Goal: Task Accomplishment & Management: Manage account settings

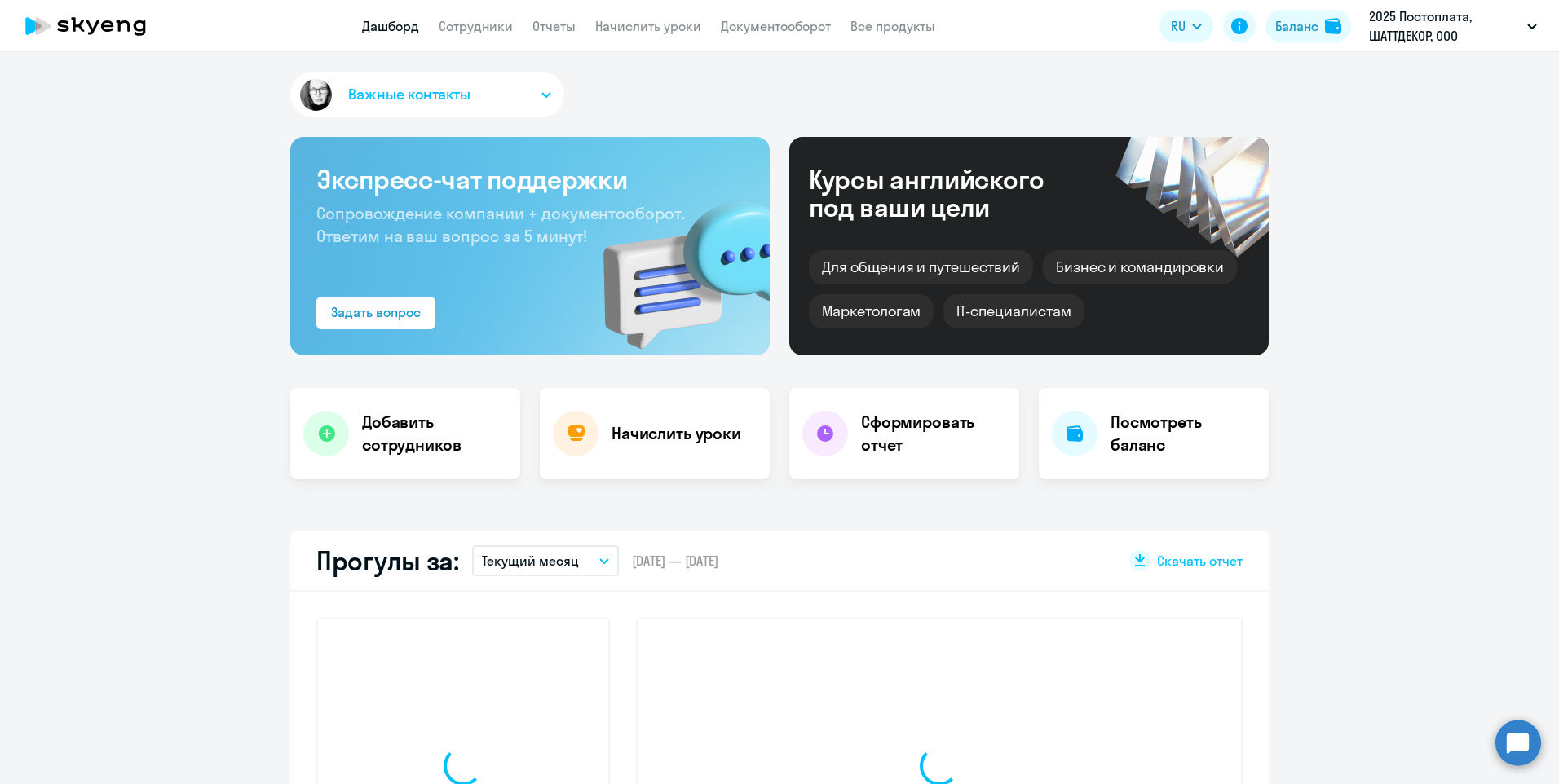
select select "30"
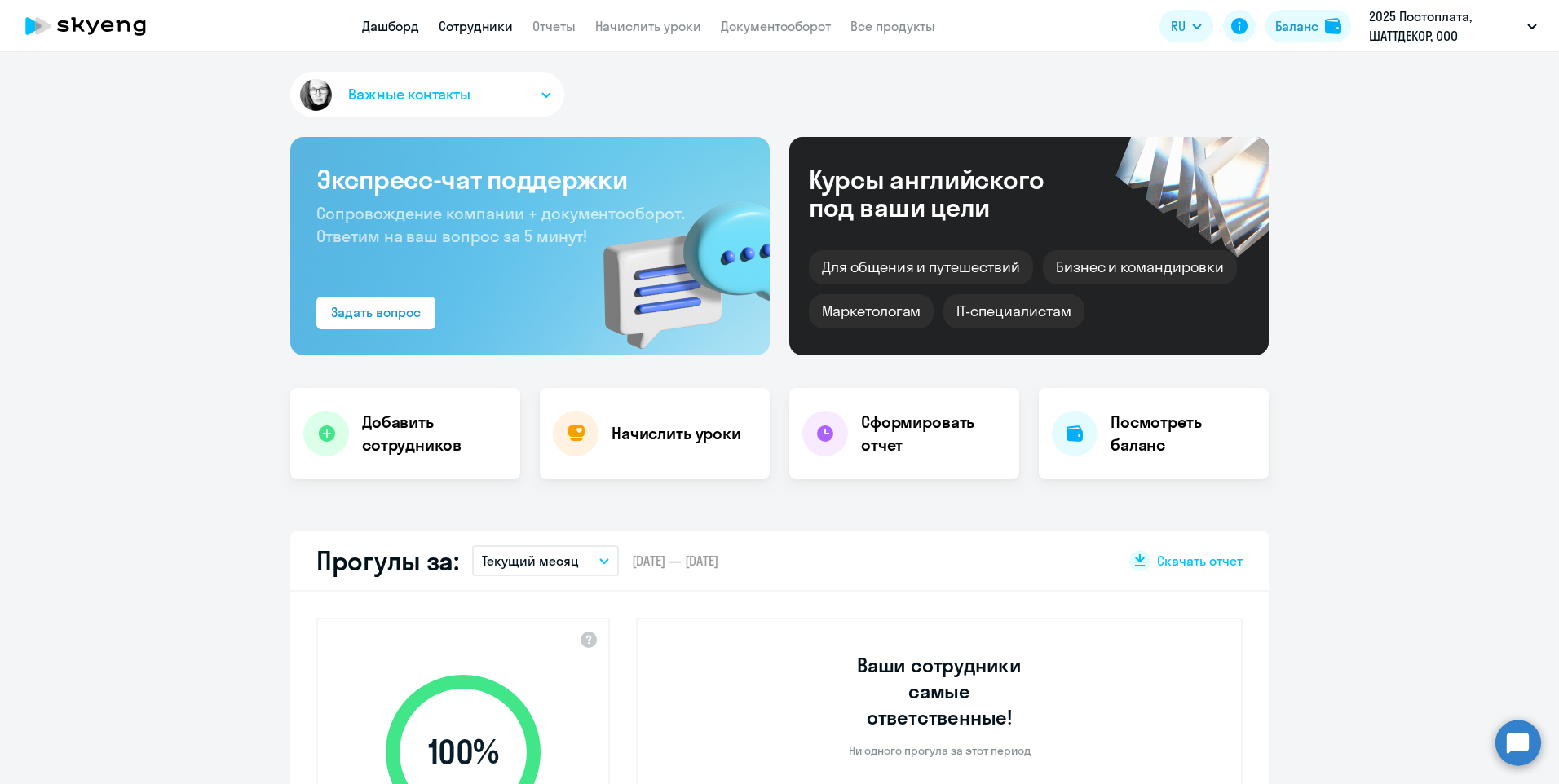
click at [473, 29] on link "Сотрудники" at bounding box center [475, 26] width 75 height 16
select select "30"
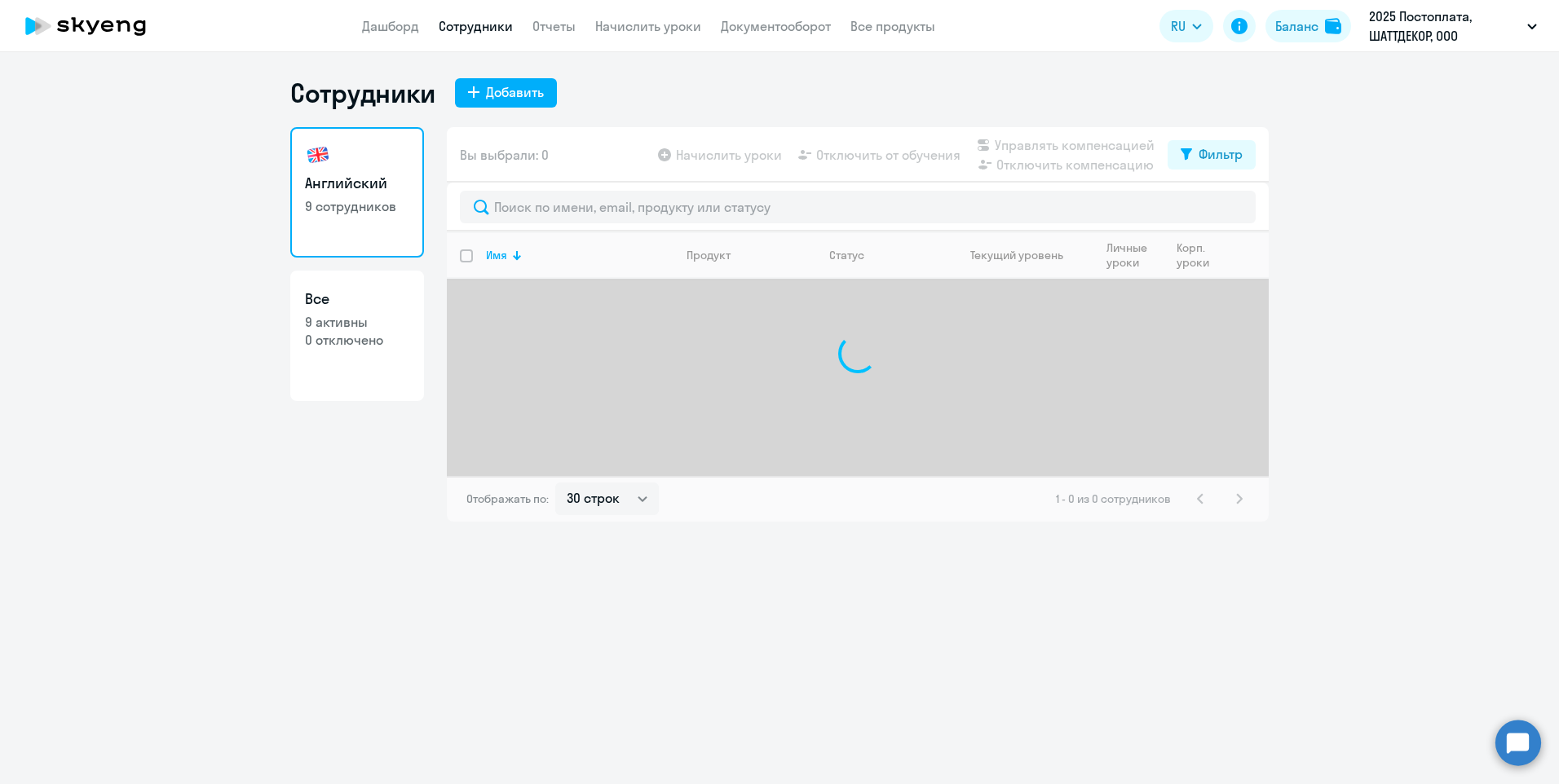
select select "30"
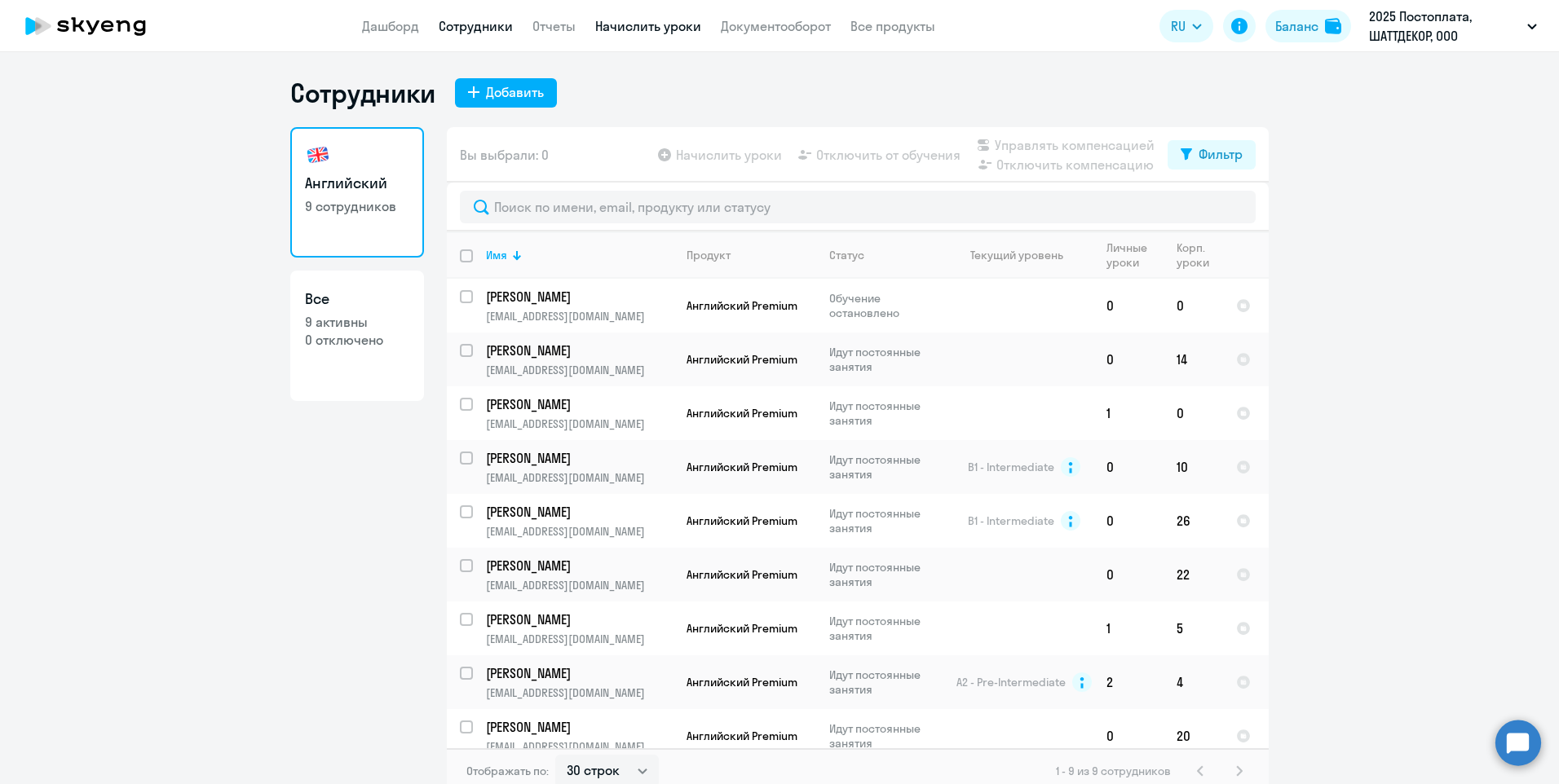
click at [649, 30] on link "Начислить уроки" at bounding box center [648, 26] width 106 height 16
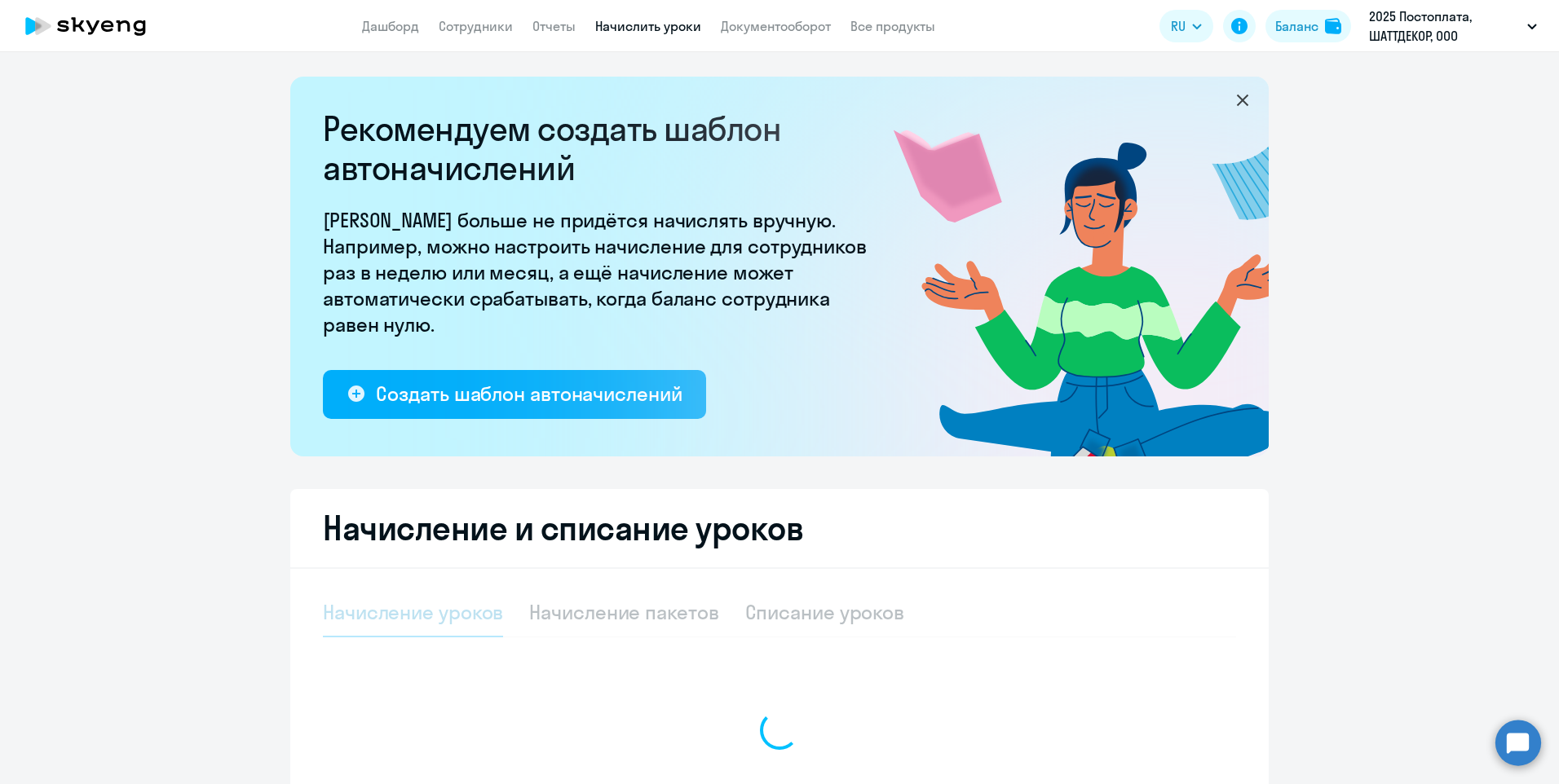
select select "10"
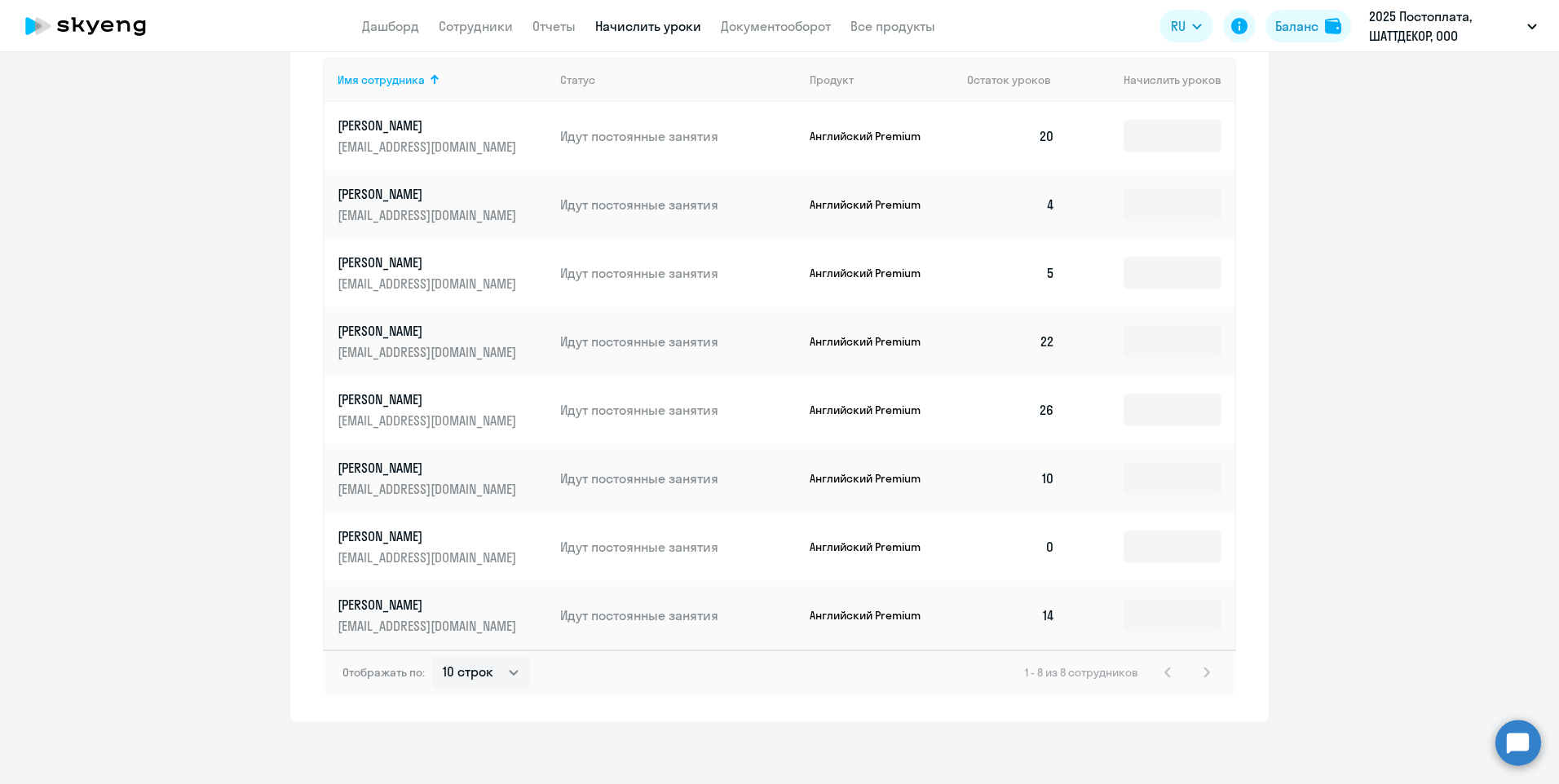
scroll to position [761, 0]
click at [1179, 556] on input at bounding box center [1172, 545] width 98 height 33
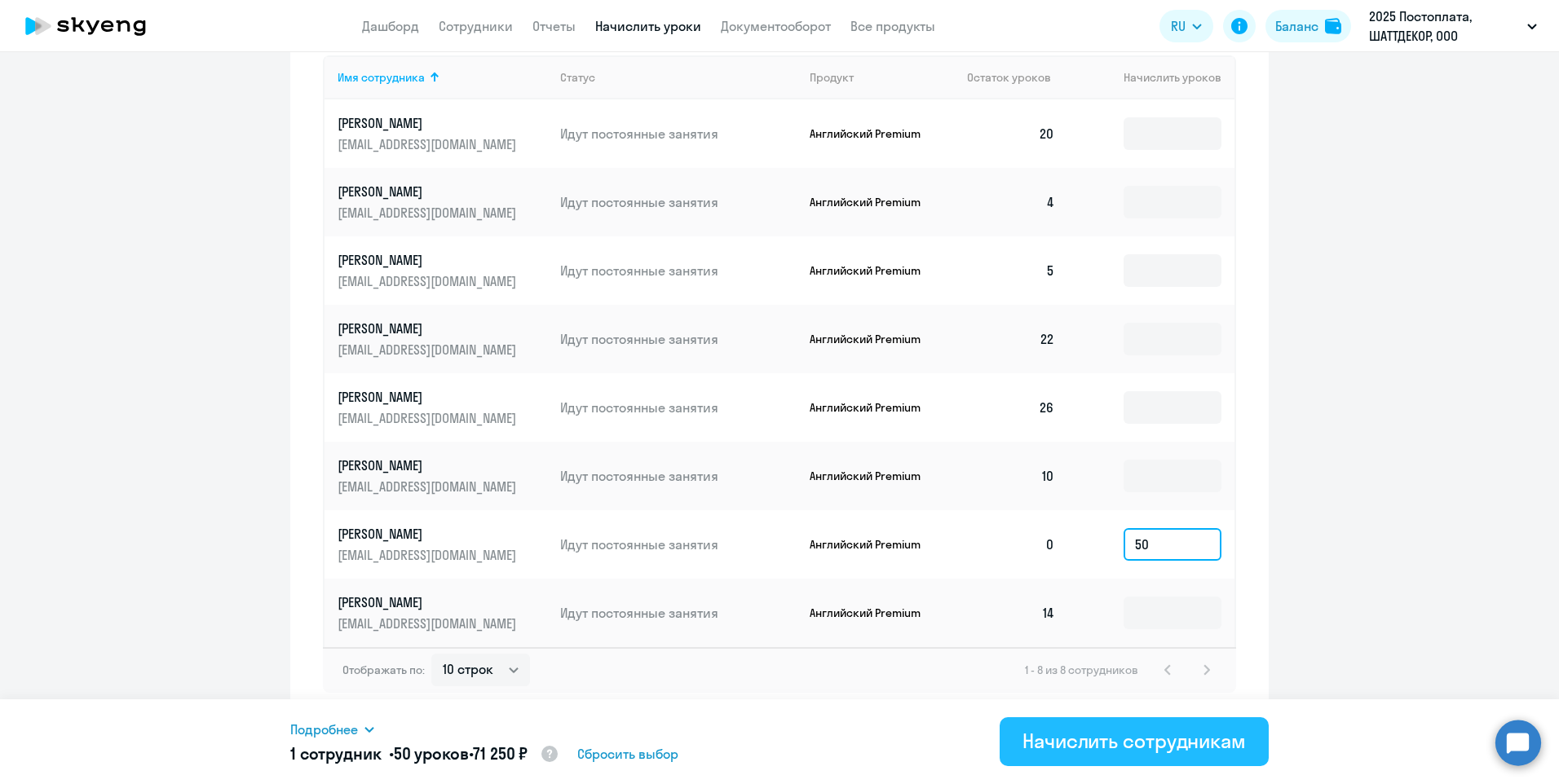
type input "50"
click at [1105, 745] on div "Начислить сотрудникам" at bounding box center [1134, 741] width 224 height 26
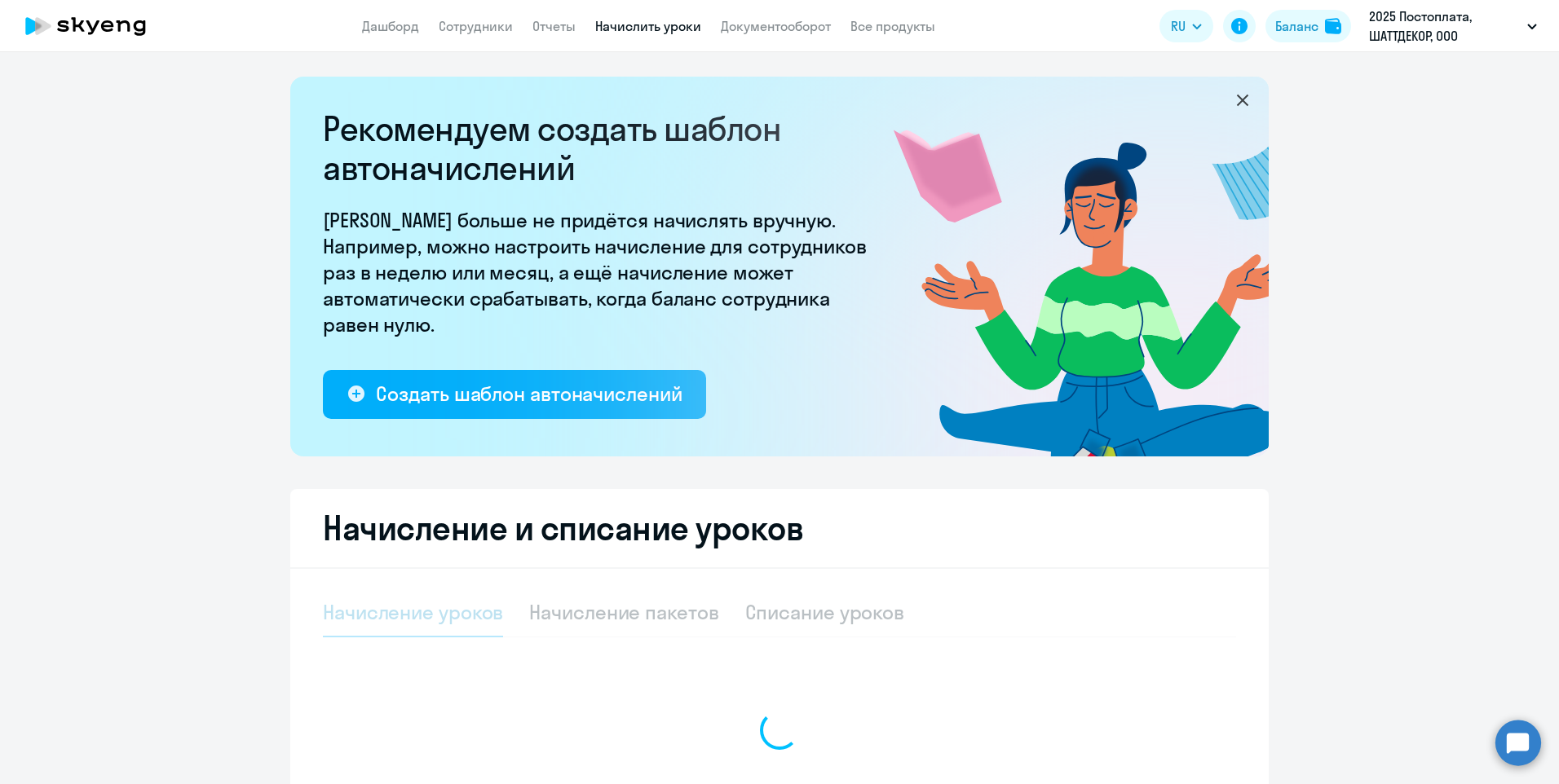
select select "10"
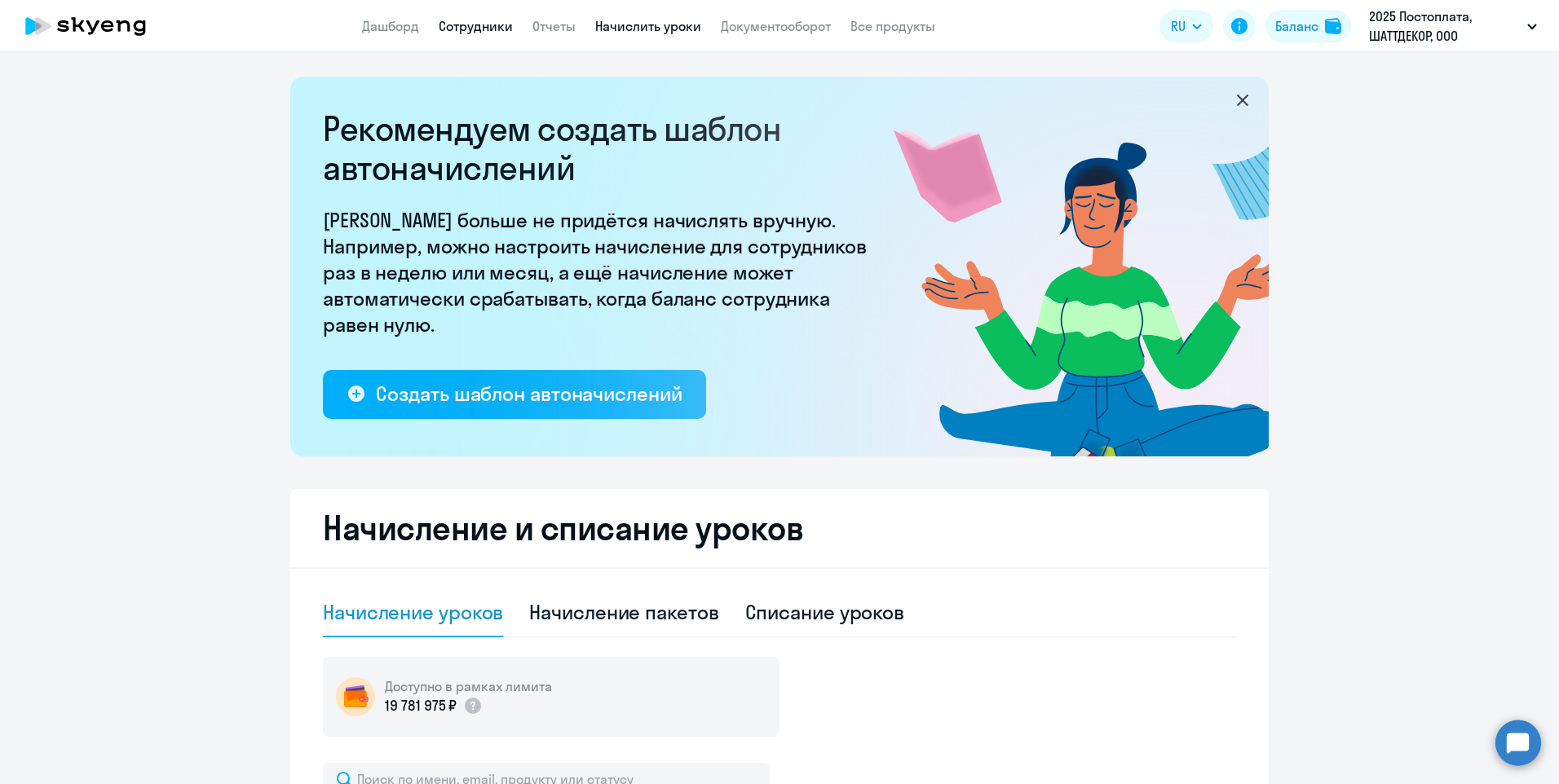
click at [490, 27] on link "Сотрудники" at bounding box center [475, 26] width 75 height 16
select select "30"
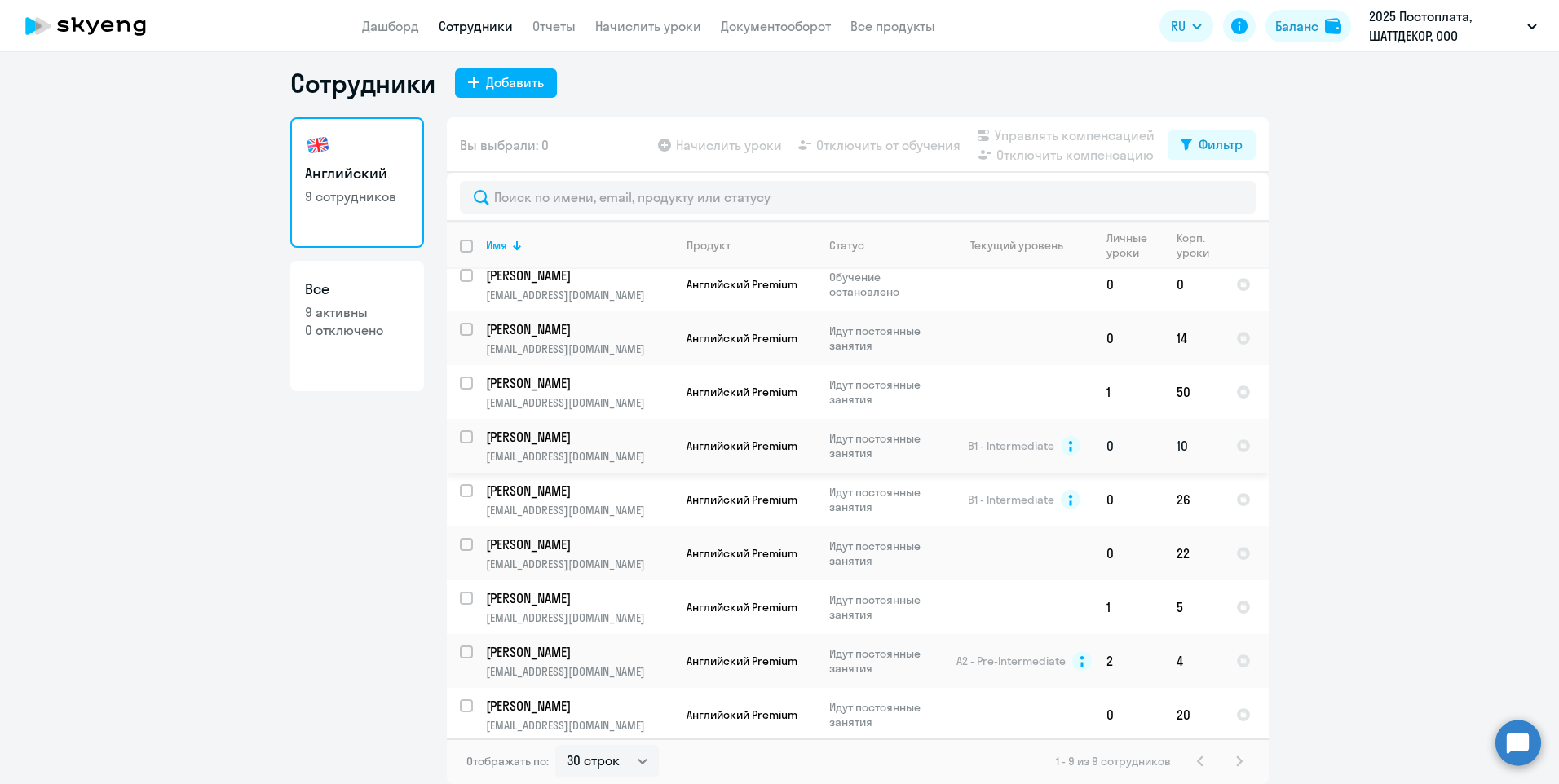
scroll to position [15, 0]
click at [381, 22] on link "Дашборд" at bounding box center [391, 26] width 57 height 16
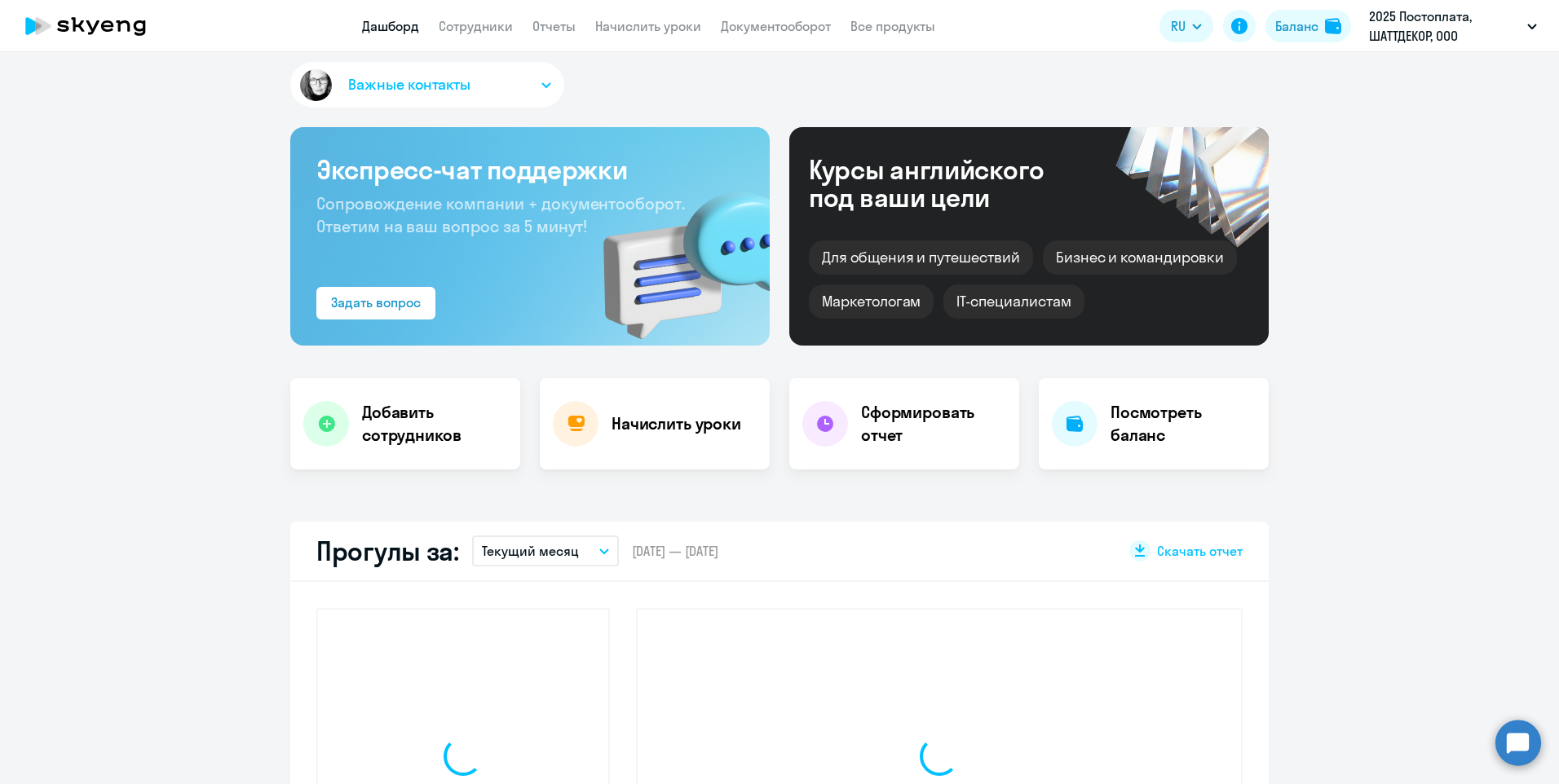
select select "30"
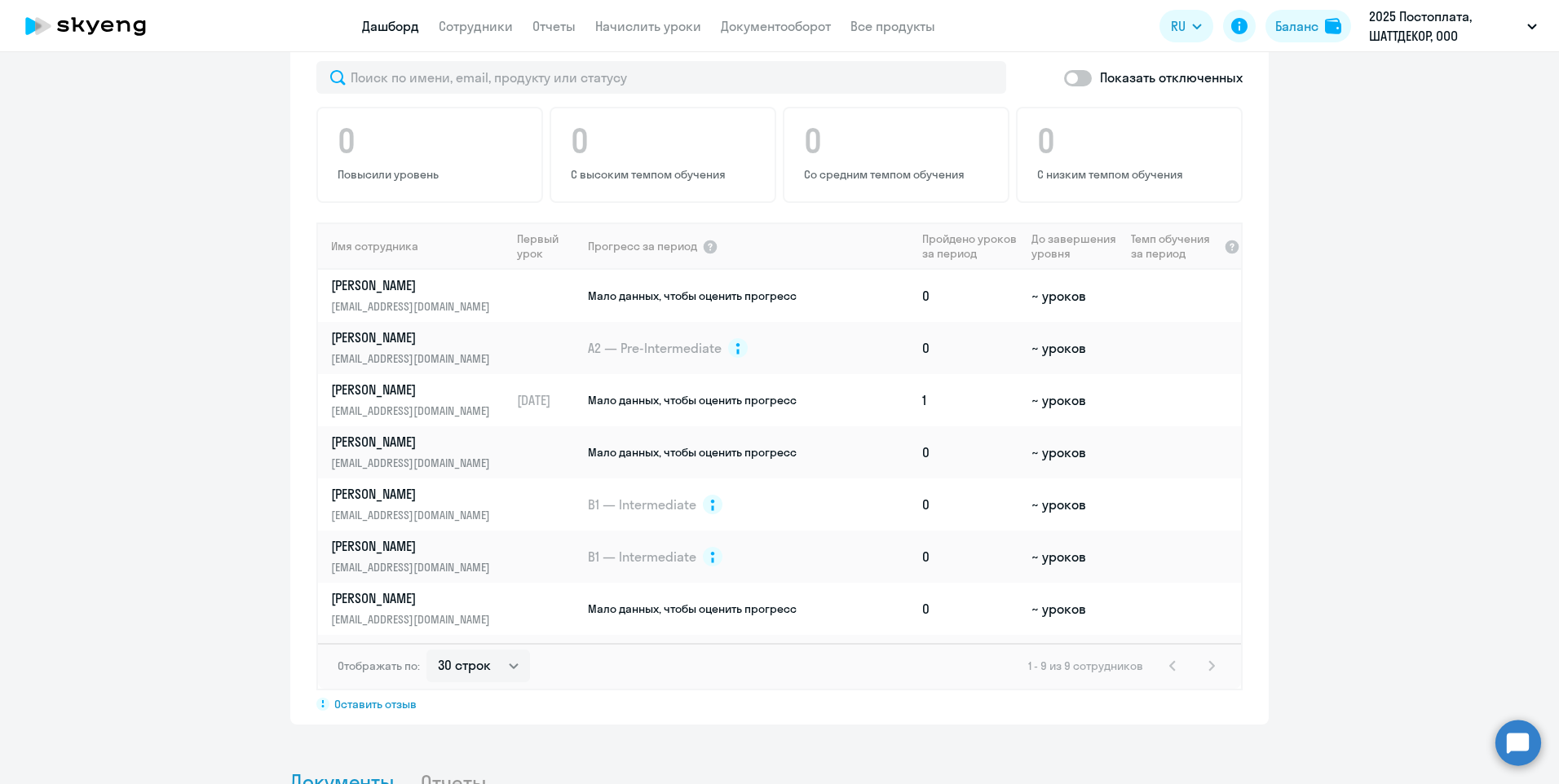
scroll to position [1150, 0]
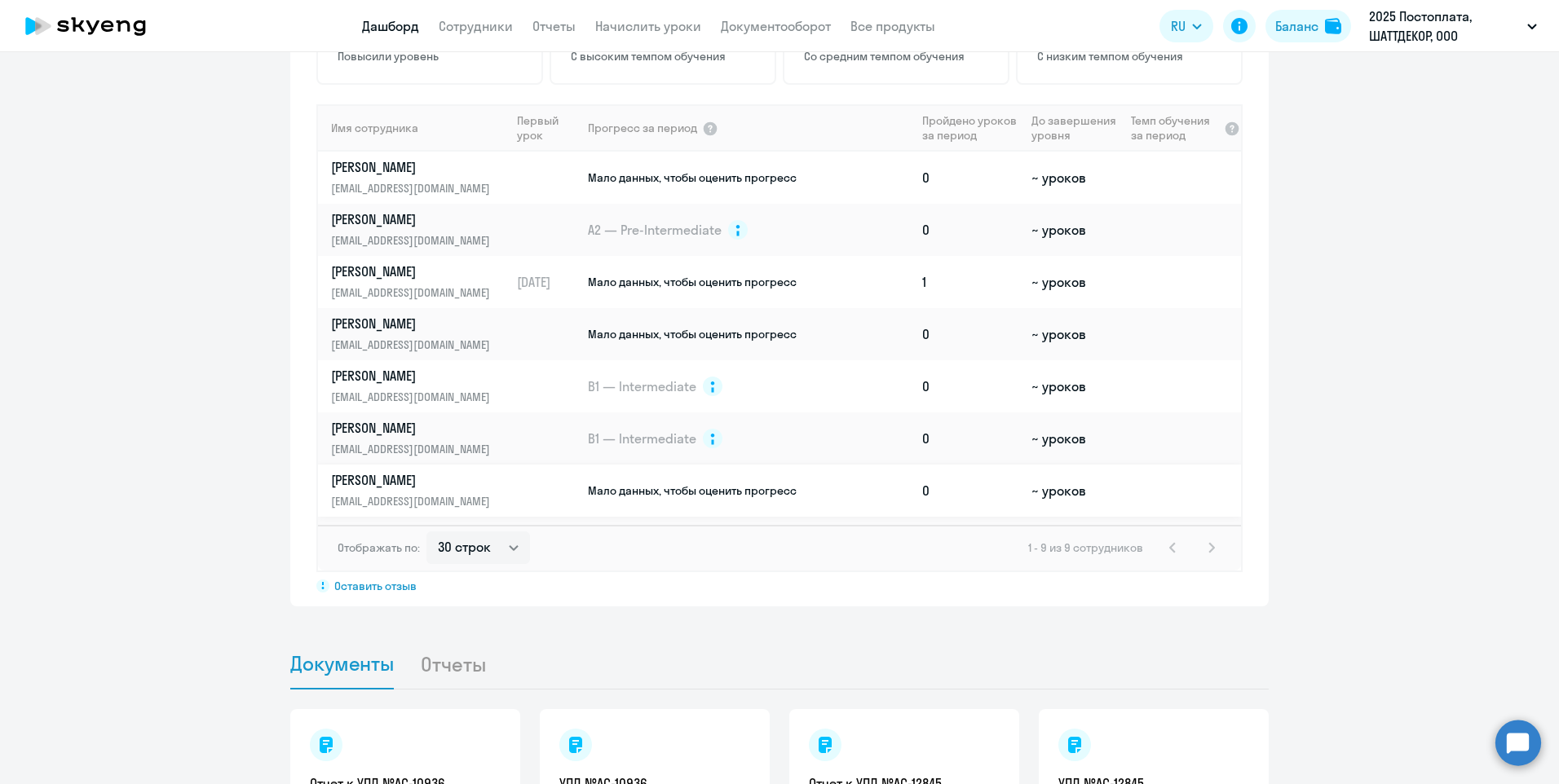
click at [422, 471] on p "[PERSON_NAME]" at bounding box center [415, 480] width 168 height 18
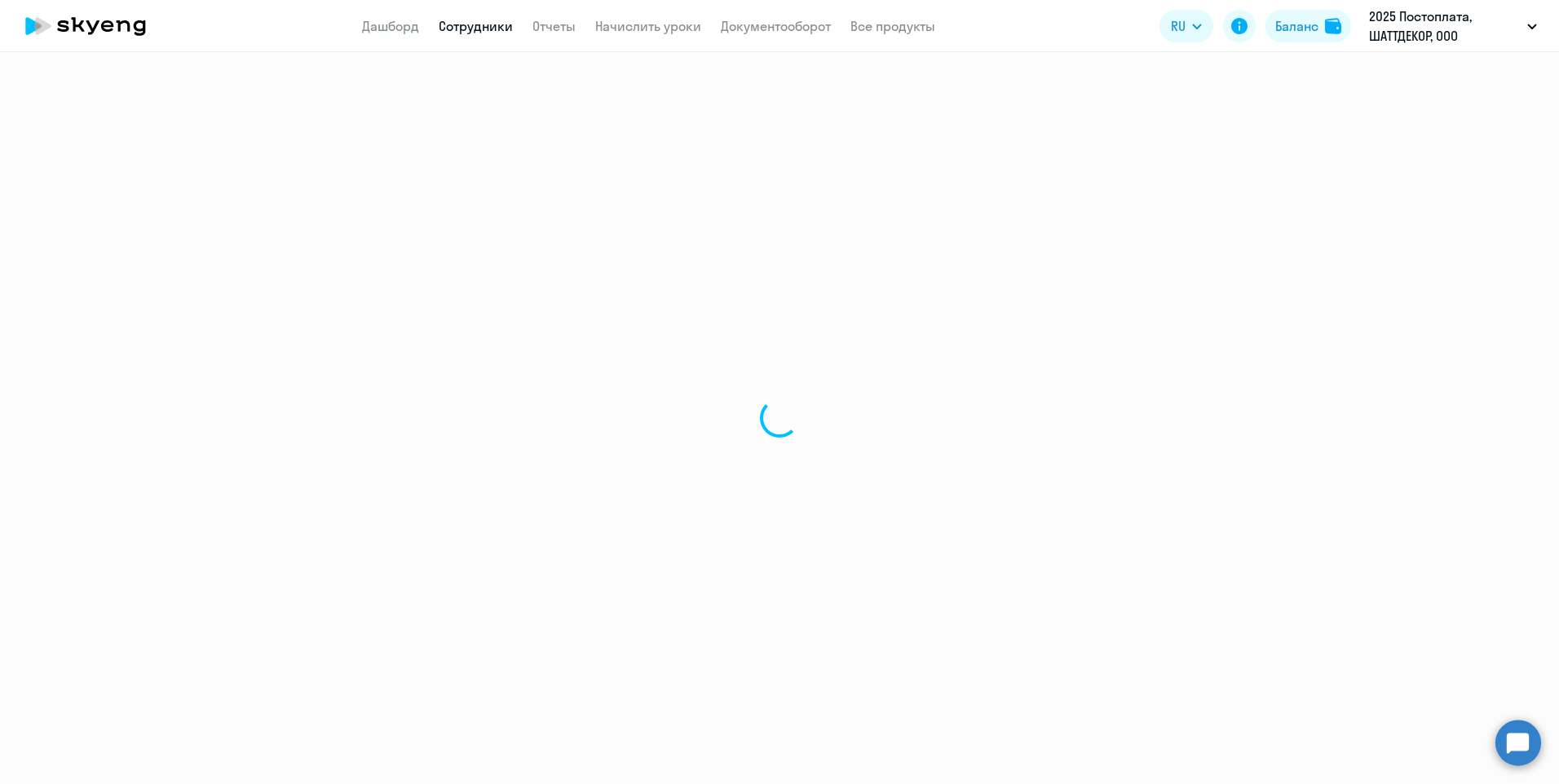
select select "english"
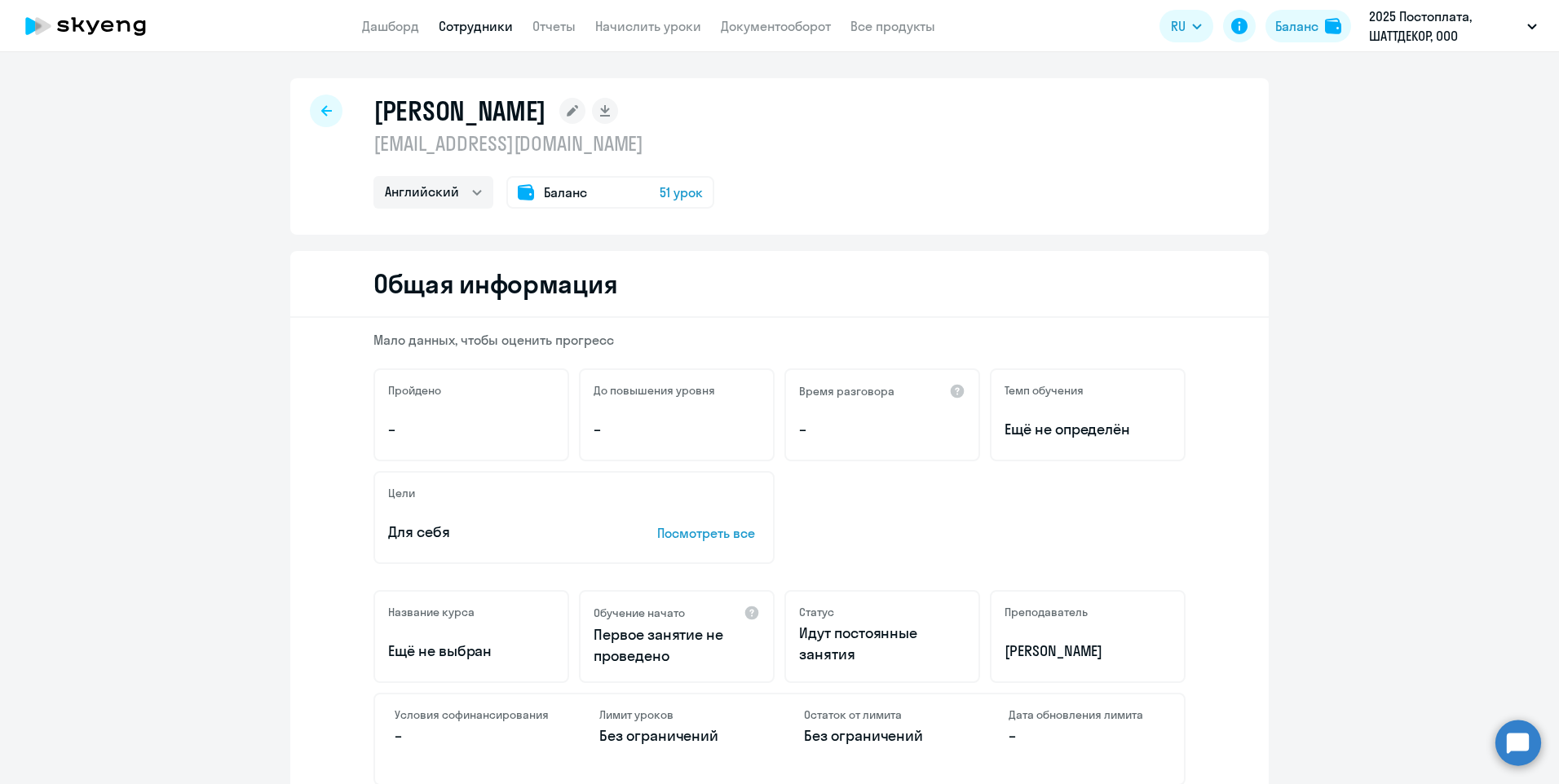
click at [477, 25] on link "Сотрудники" at bounding box center [475, 26] width 75 height 16
select select "30"
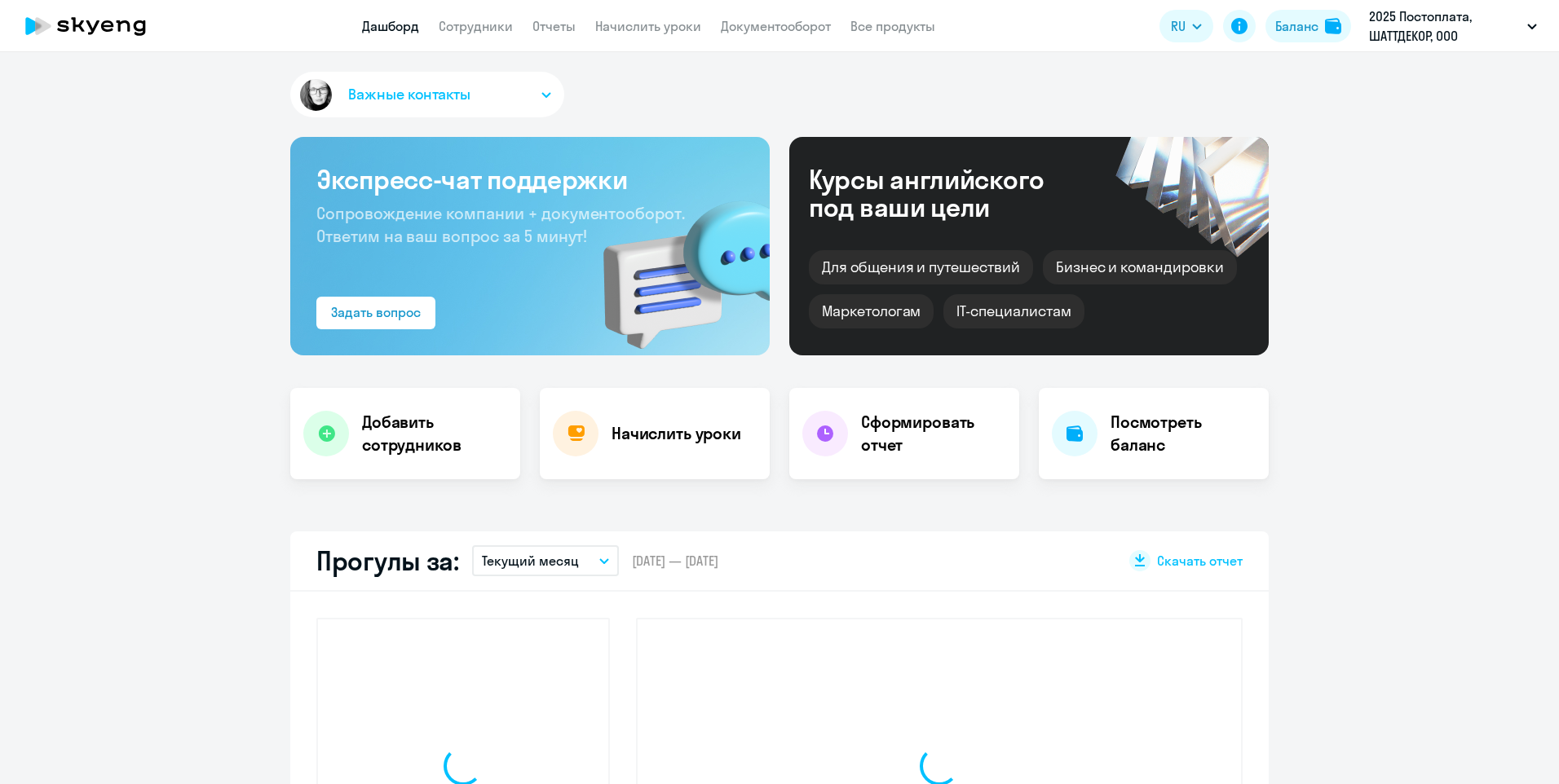
select select "30"
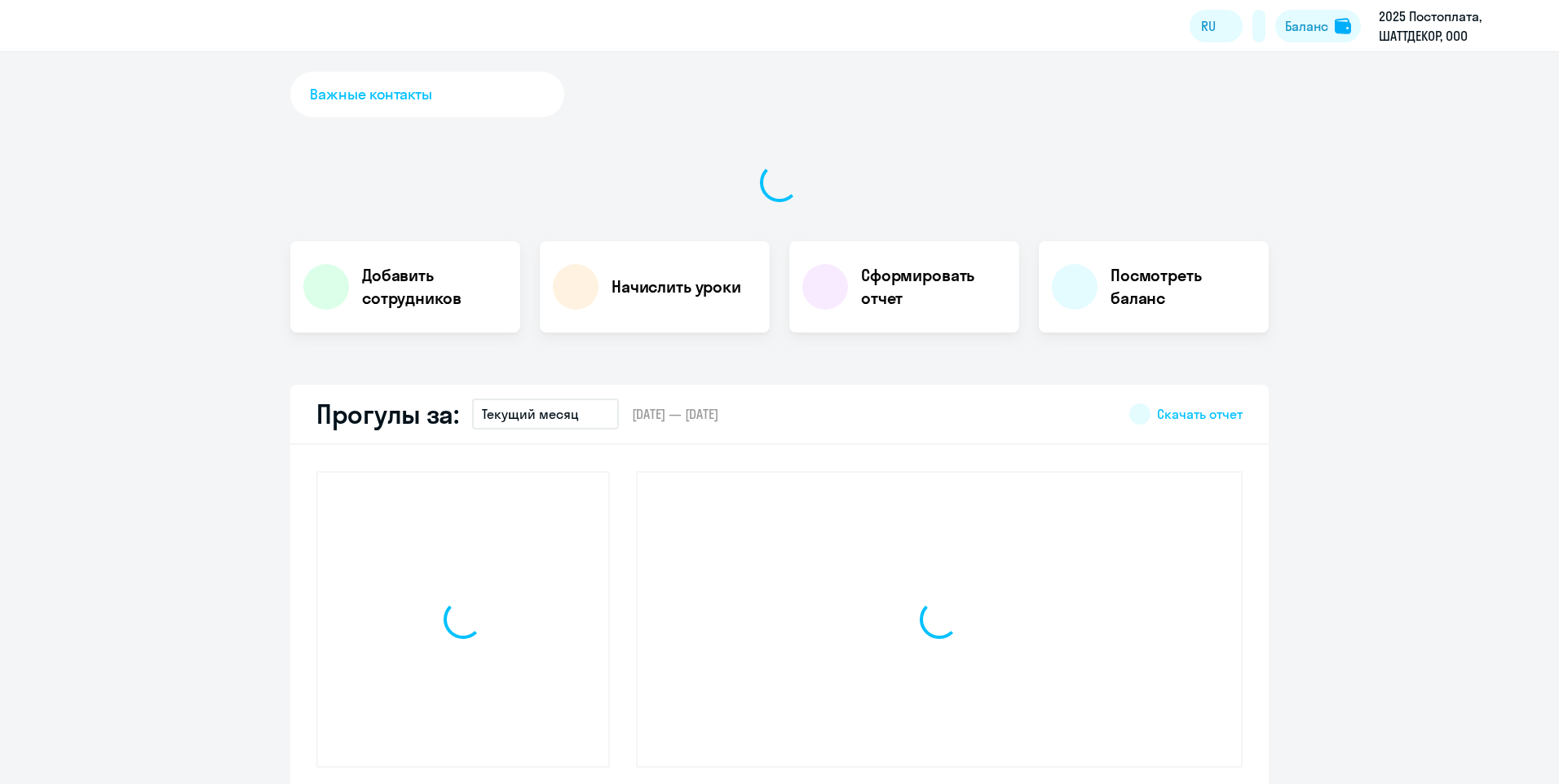
select select "30"
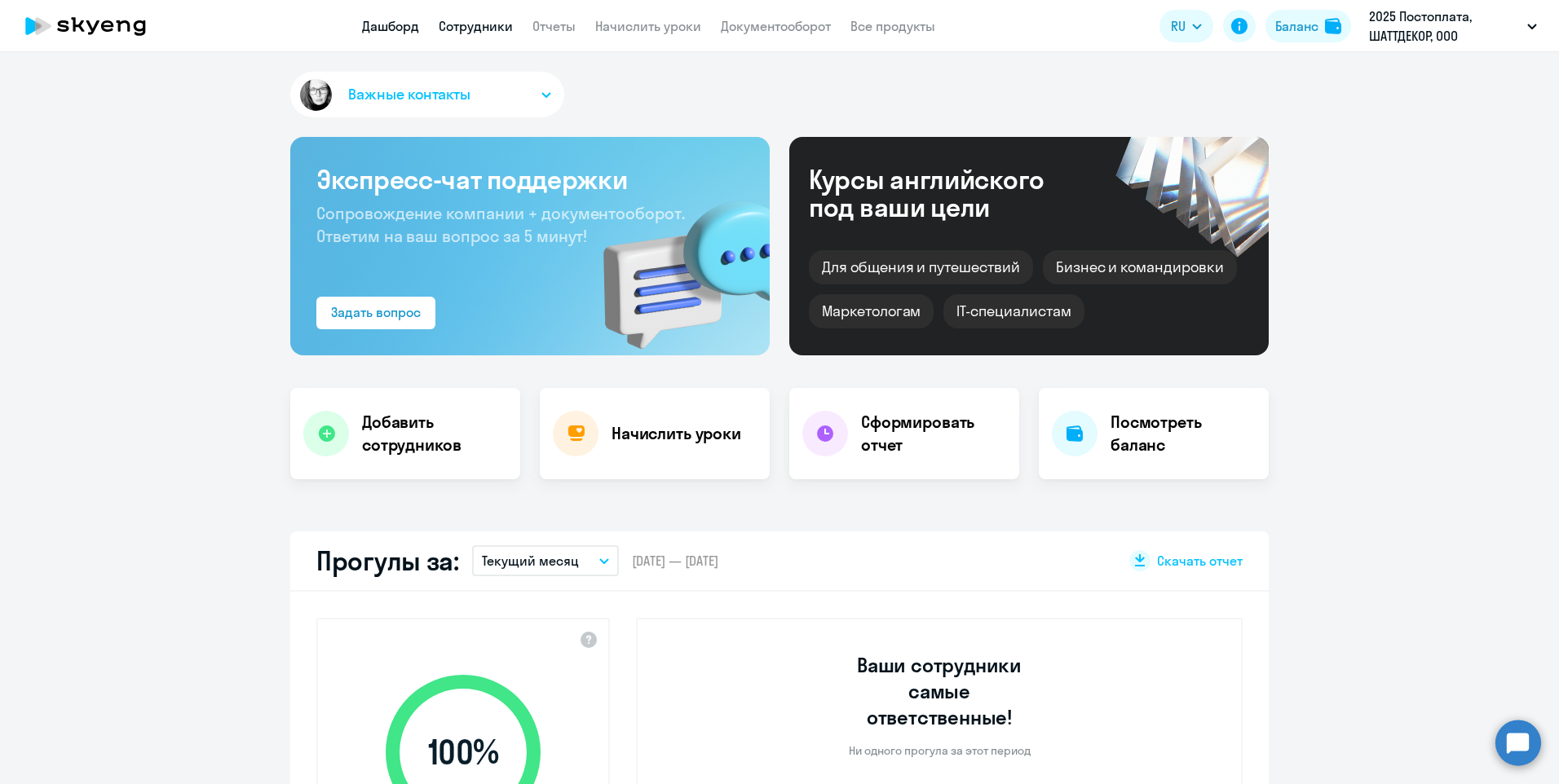
click at [504, 24] on link "Сотрудники" at bounding box center [475, 26] width 75 height 16
select select "30"
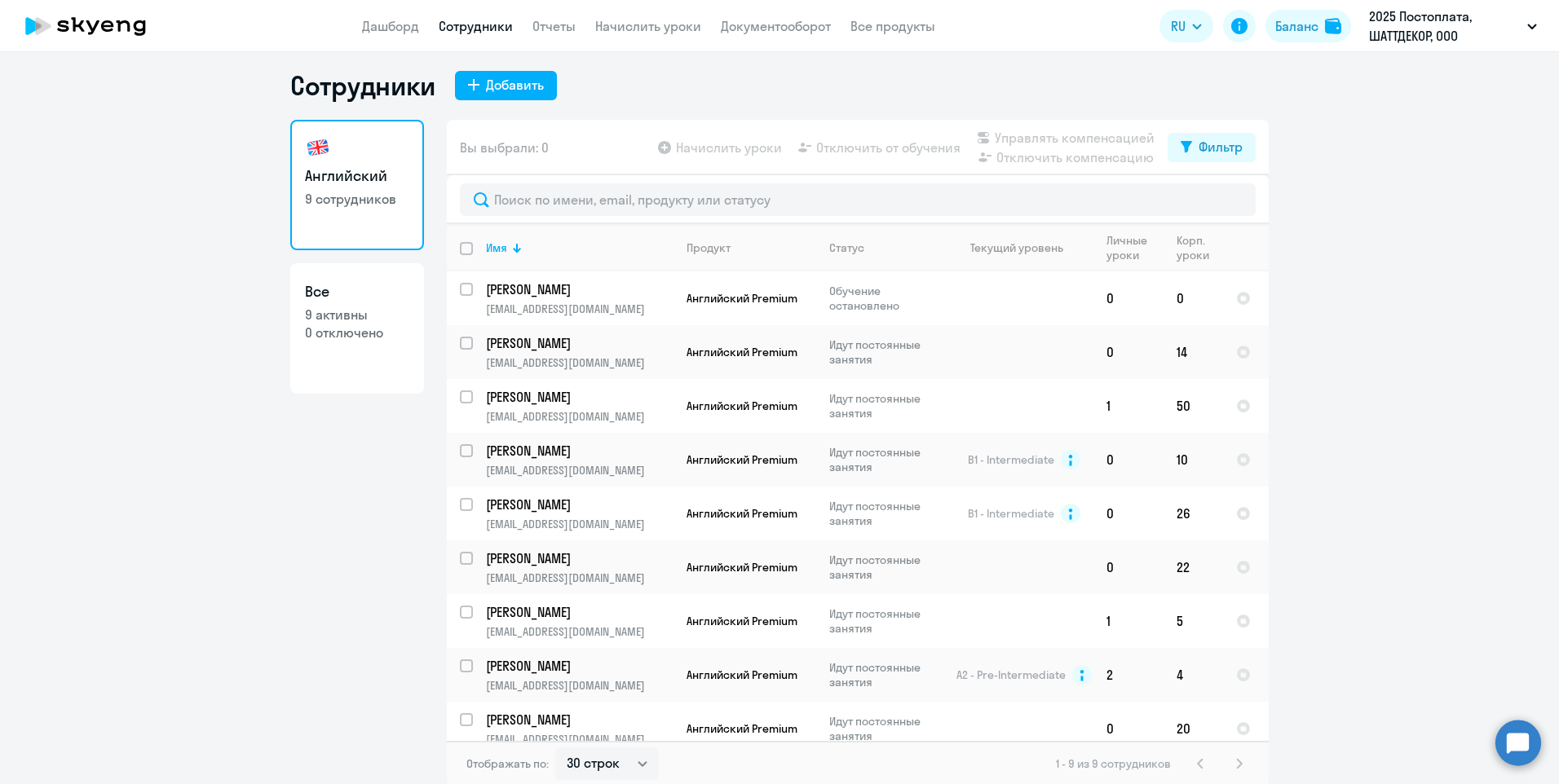
scroll to position [10, 0]
